Goal: Task Accomplishment & Management: Use online tool/utility

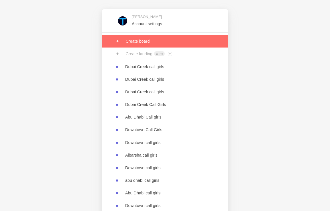
click at [164, 38] on link at bounding box center [165, 41] width 126 height 13
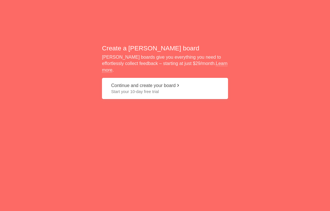
click at [172, 94] on button "Continue and create your board Start your 10-day free trial" at bounding box center [165, 88] width 126 height 21
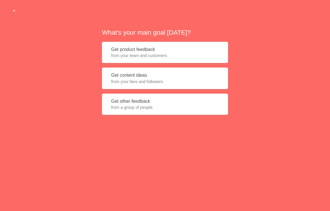
click at [178, 61] on button "Get product feedback from your team and customers" at bounding box center [165, 52] width 126 height 21
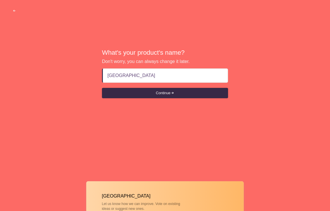
drag, startPoint x: 133, startPoint y: 79, endPoint x: 39, endPoint y: 82, distance: 93.9
click at [39, 82] on div "What's your product's name? Don't worry, you can always change it later. [GEOGR…" at bounding box center [165, 74] width 330 height 148
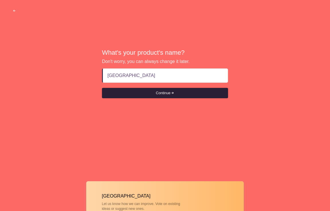
paste input "Creek call girls"
type input "Dubai Creek call girls"
click at [160, 91] on button "Continue" at bounding box center [165, 93] width 126 height 10
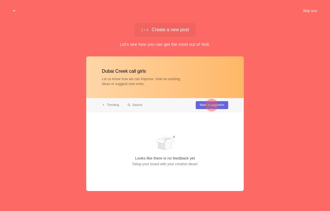
click at [315, 12] on button "Skip tour" at bounding box center [310, 11] width 28 height 10
